Goal: Task Accomplishment & Management: Complete application form

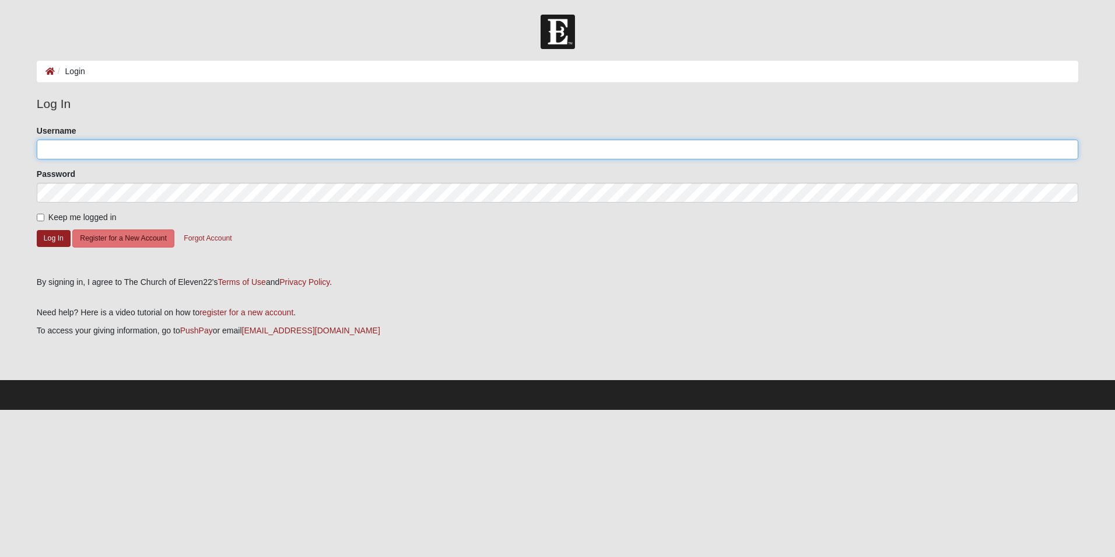
click at [168, 151] on input "Username" at bounding box center [558, 149] width 1042 height 20
type input "zhouck"
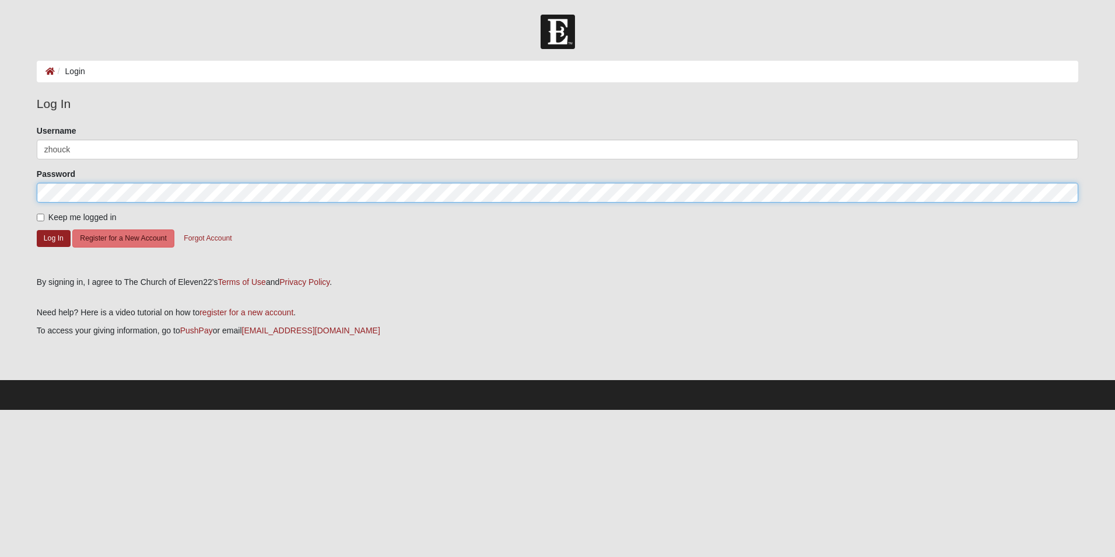
click at [37, 230] on button "Log In" at bounding box center [54, 238] width 34 height 17
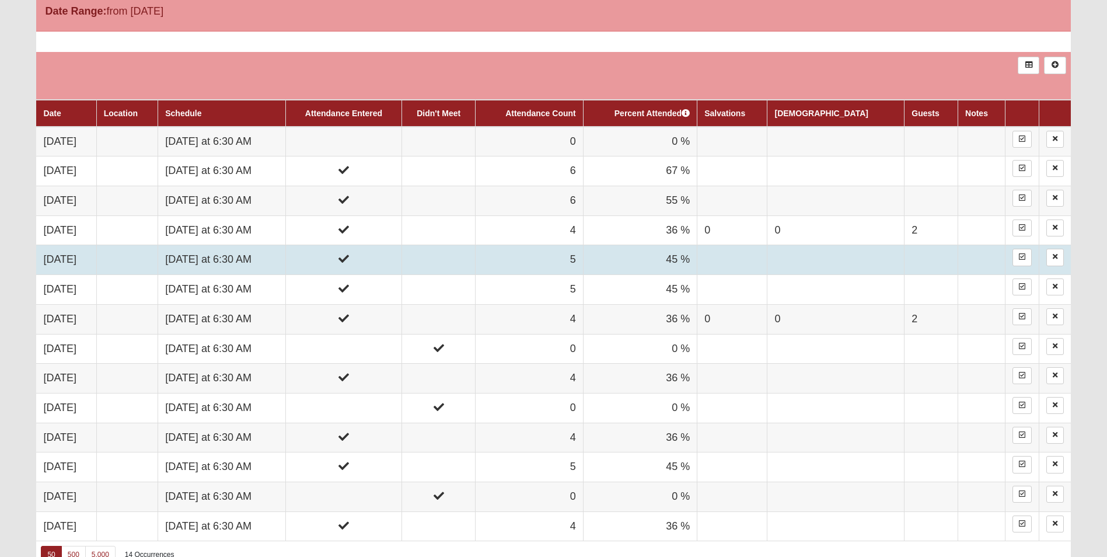
scroll to position [525, 0]
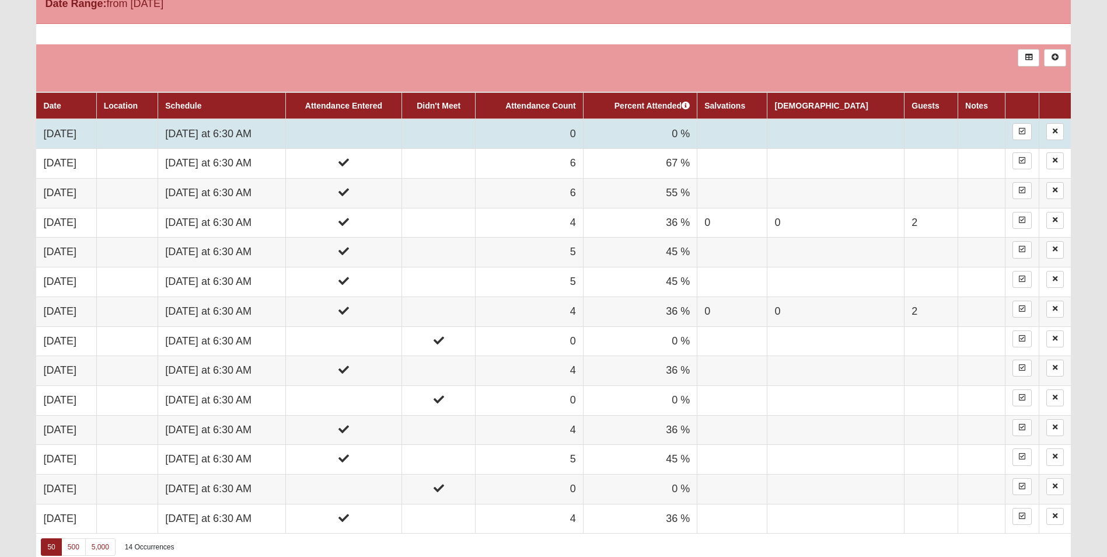
click at [401, 128] on td at bounding box center [343, 134] width 116 height 30
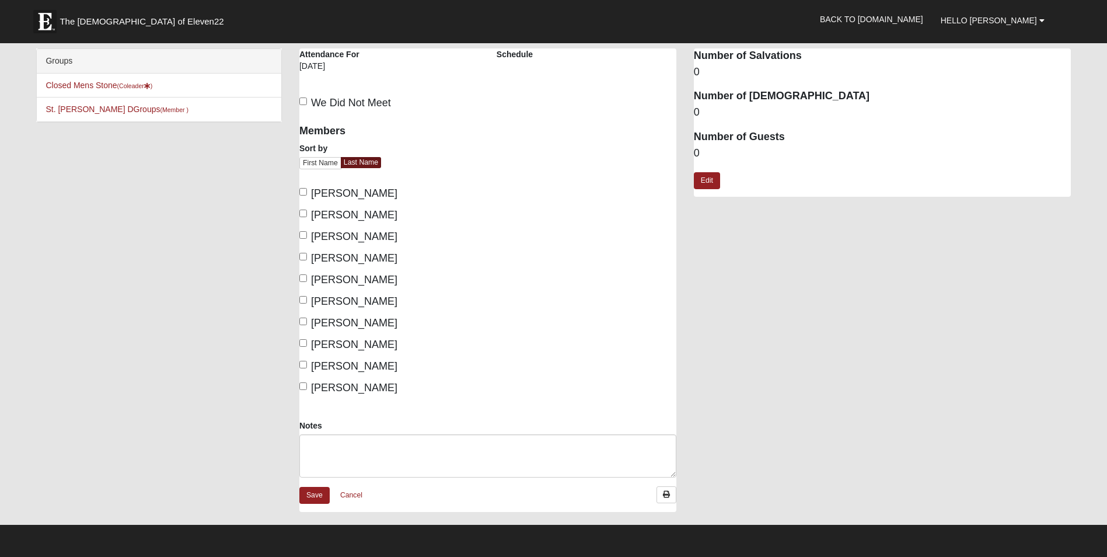
click at [360, 193] on span "[PERSON_NAME]" at bounding box center [354, 193] width 86 height 12
click at [307, 193] on input "[PERSON_NAME]" at bounding box center [303, 192] width 8 height 8
click at [358, 192] on span "[PERSON_NAME]" at bounding box center [354, 193] width 86 height 12
click at [307, 192] on input "[PERSON_NAME]" at bounding box center [303, 192] width 8 height 8
checkbox input "false"
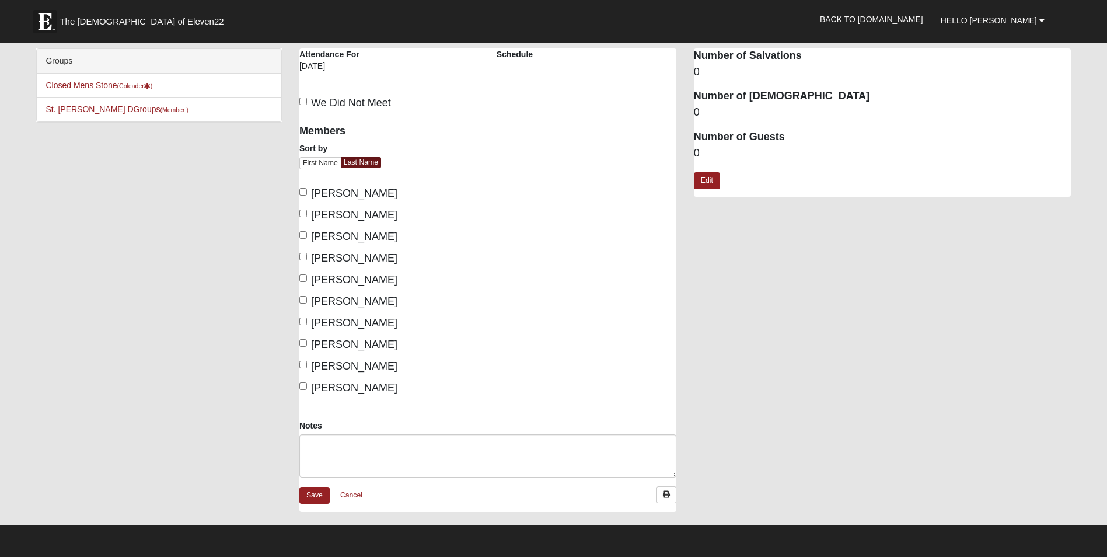
drag, startPoint x: 358, startPoint y: 192, endPoint x: 328, endPoint y: 211, distance: 34.6
click at [328, 211] on span "[PERSON_NAME]" at bounding box center [354, 215] width 86 height 12
click at [307, 211] on input "[PERSON_NAME]" at bounding box center [303, 213] width 8 height 8
checkbox input "true"
click at [326, 234] on span "[PERSON_NAME]" at bounding box center [354, 236] width 86 height 12
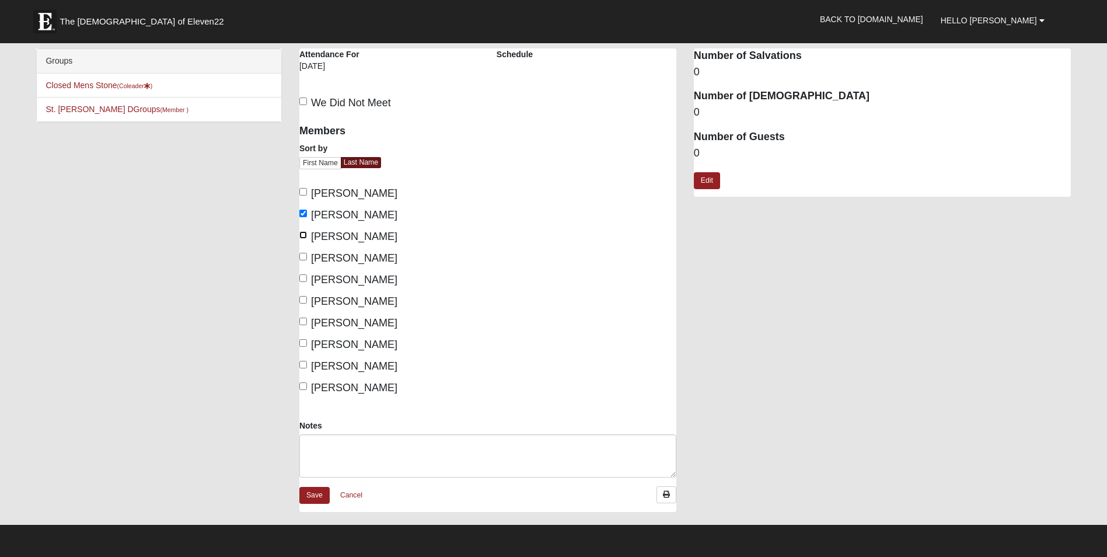
click at [307, 234] on input "[PERSON_NAME]" at bounding box center [303, 235] width 8 height 8
checkbox input "true"
click at [334, 256] on span "[PERSON_NAME]" at bounding box center [354, 258] width 86 height 12
click at [307, 256] on input "[PERSON_NAME]" at bounding box center [303, 257] width 8 height 8
checkbox input "true"
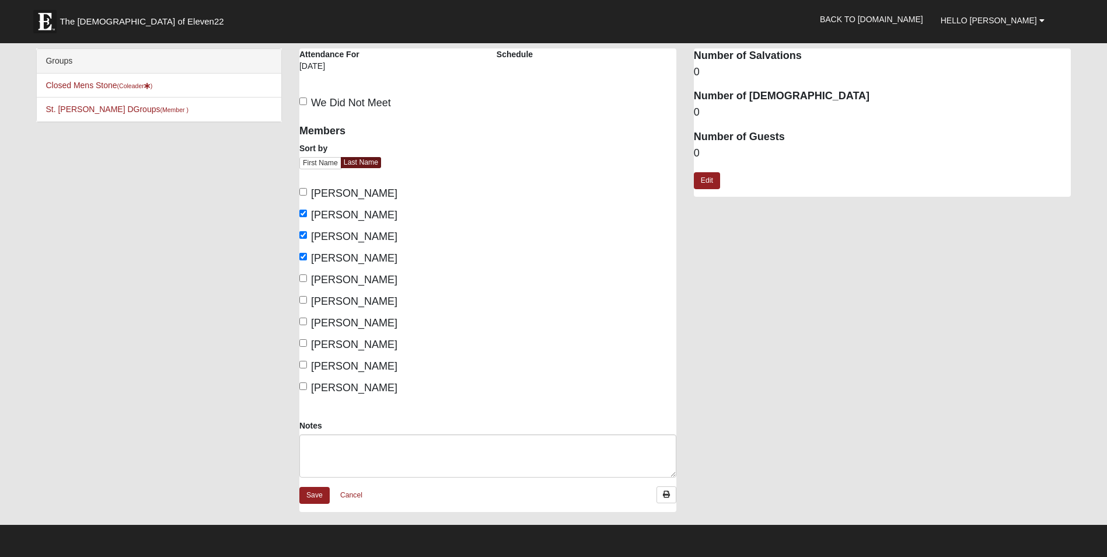
click at [340, 278] on span "[PERSON_NAME]" at bounding box center [354, 280] width 86 height 12
click at [307, 278] on input "[PERSON_NAME]" at bounding box center [303, 278] width 8 height 8
checkbox input "true"
click at [349, 300] on span "[PERSON_NAME]" at bounding box center [354, 301] width 86 height 12
click at [307, 300] on input "[PERSON_NAME]" at bounding box center [303, 300] width 8 height 8
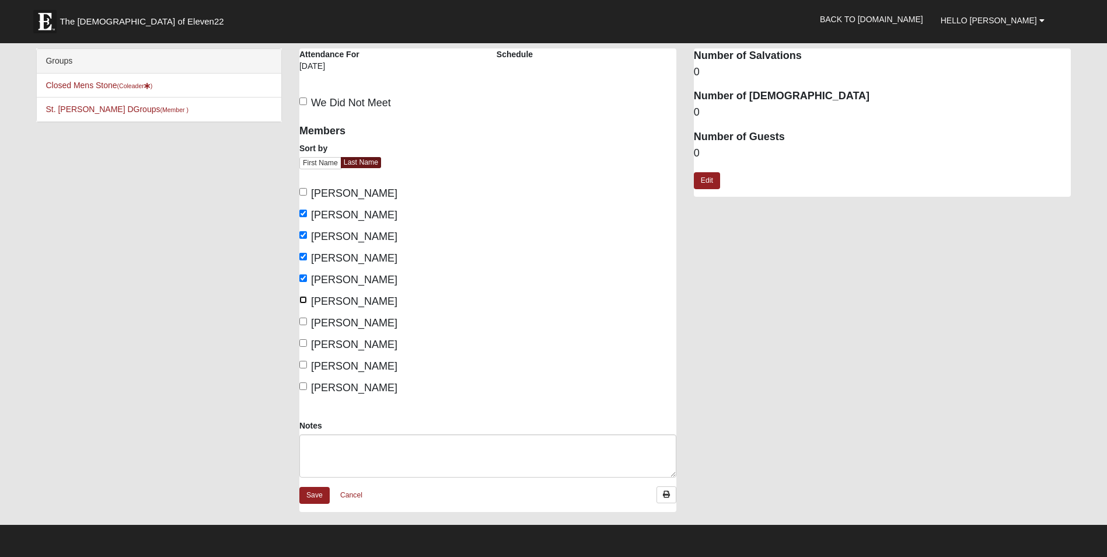
checkbox input "true"
click at [348, 326] on span "[PERSON_NAME]" at bounding box center [354, 323] width 86 height 12
drag, startPoint x: 348, startPoint y: 326, endPoint x: 305, endPoint y: 321, distance: 42.8
click at [305, 321] on input "[PERSON_NAME]" at bounding box center [303, 321] width 8 height 8
checkbox input "true"
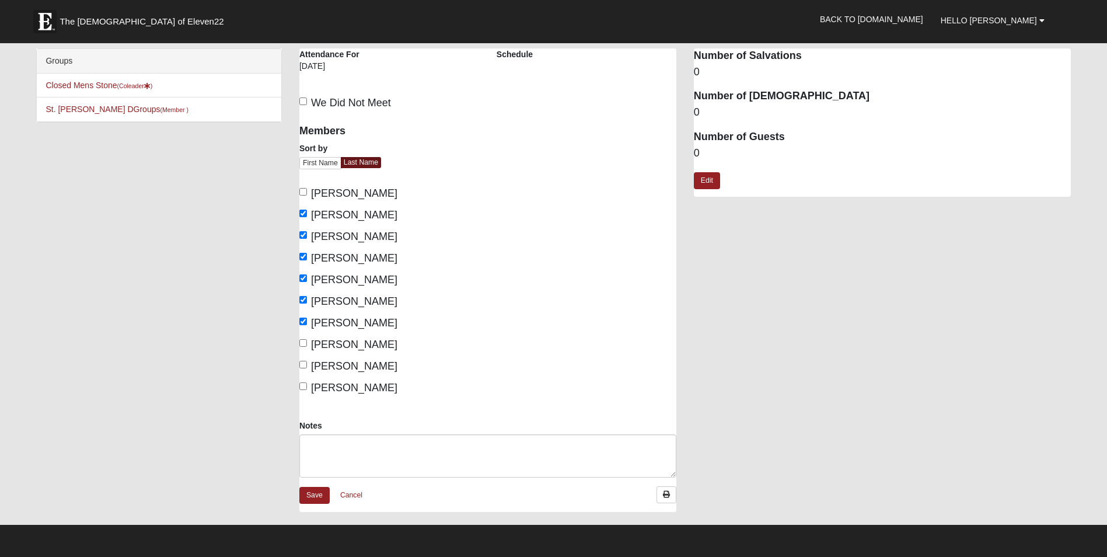
click at [320, 383] on span "[PERSON_NAME]" at bounding box center [354, 388] width 86 height 12
click at [307, 383] on input "[PERSON_NAME]" at bounding box center [303, 386] width 8 height 8
checkbox input "true"
click at [315, 496] on link "Save" at bounding box center [314, 495] width 30 height 17
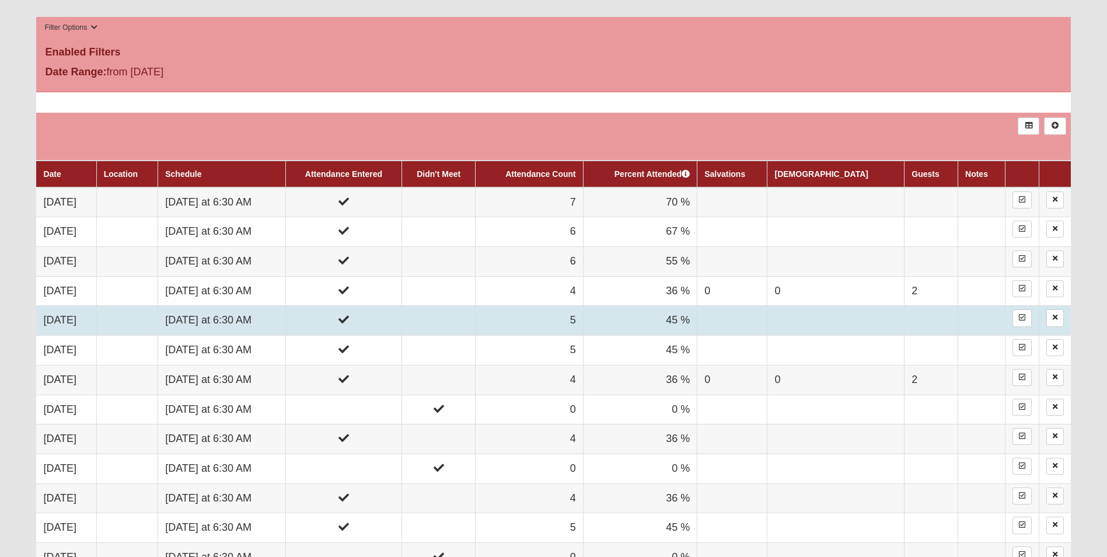
scroll to position [292, 0]
